Goal: Information Seeking & Learning: Understand process/instructions

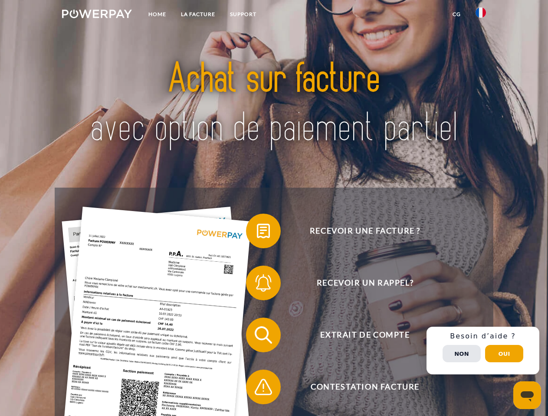
click at [97, 15] on img at bounding box center [97, 14] width 70 height 9
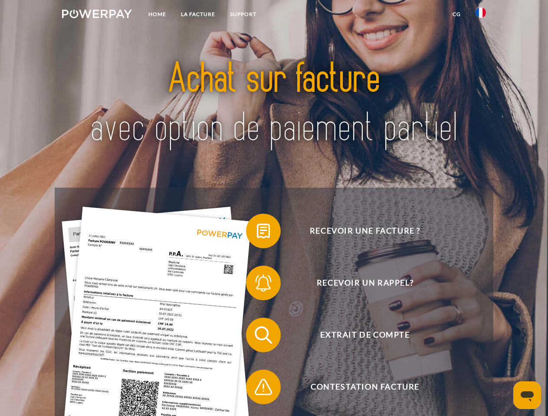
click at [480, 15] on img at bounding box center [480, 12] width 10 height 10
click at [456, 14] on link "CG" at bounding box center [456, 15] width 23 height 16
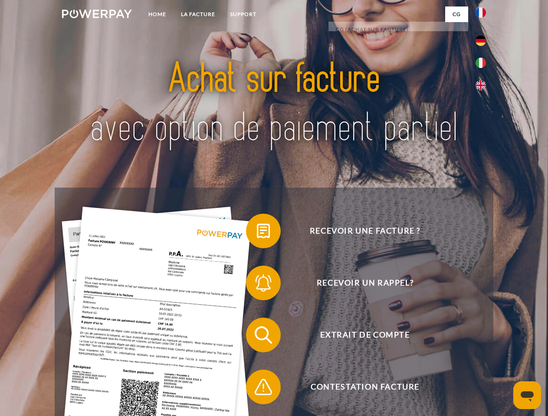
click at [257, 233] on span at bounding box center [249, 230] width 43 height 43
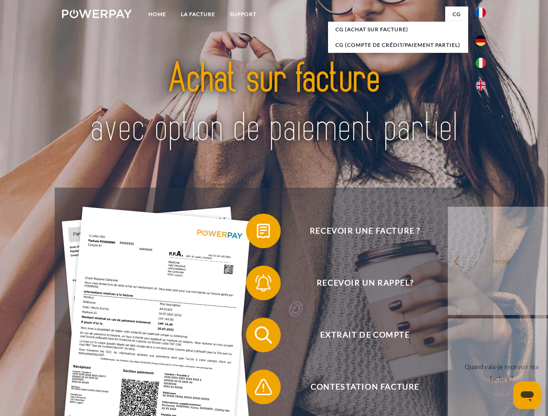
click at [257, 285] on span at bounding box center [249, 282] width 43 height 43
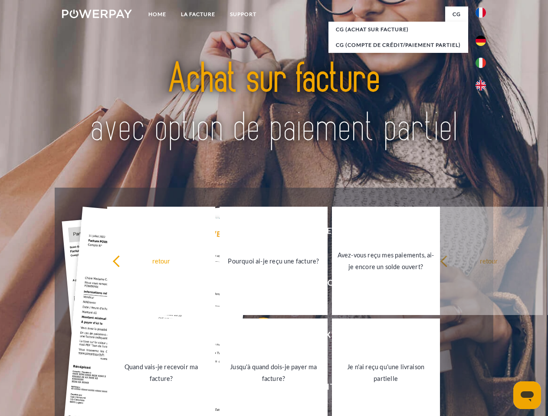
click at [257, 337] on link "Jusqu'à quand dois-je payer ma facture?" at bounding box center [273, 373] width 108 height 108
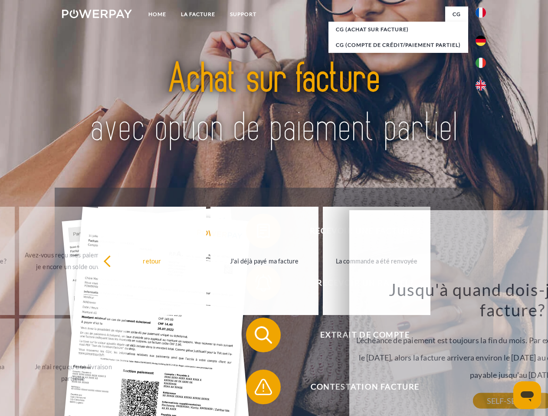
click at [257, 389] on span at bounding box center [249, 386] width 43 height 43
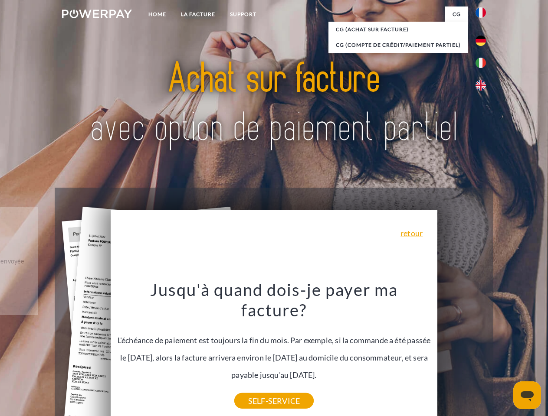
click at [483, 351] on div "Recevoir une facture ? Recevoir un rappel? Extrait de compte retour" at bounding box center [274, 361] width 438 height 347
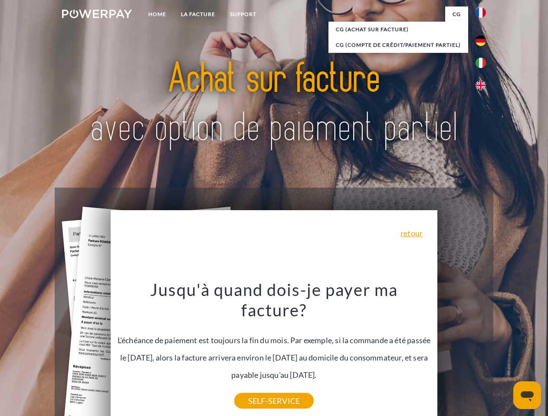
click at [461, 352] on span "Extrait de compte" at bounding box center [364, 335] width 212 height 35
click at [504, 354] on header "Home LA FACTURE Support" at bounding box center [274, 299] width 548 height 599
